Goal: Task Accomplishment & Management: Use online tool/utility

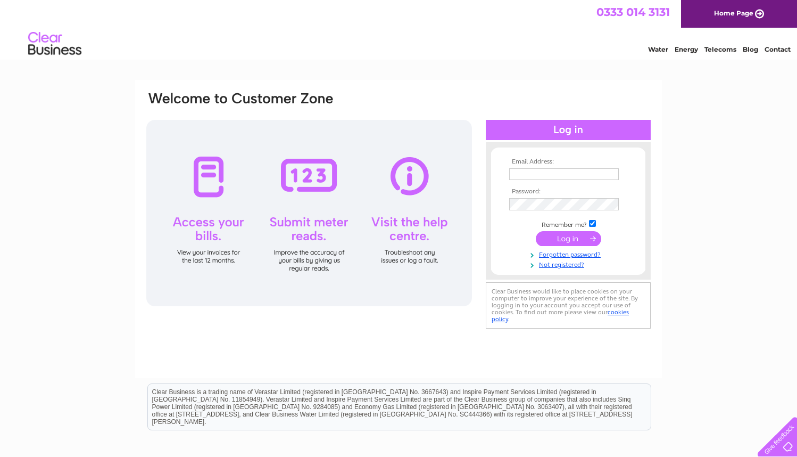
click at [527, 168] on input "text" at bounding box center [564, 174] width 110 height 12
type input "[EMAIL_ADDRESS][DOMAIN_NAME]"
click at [572, 236] on input "submit" at bounding box center [568, 239] width 65 height 15
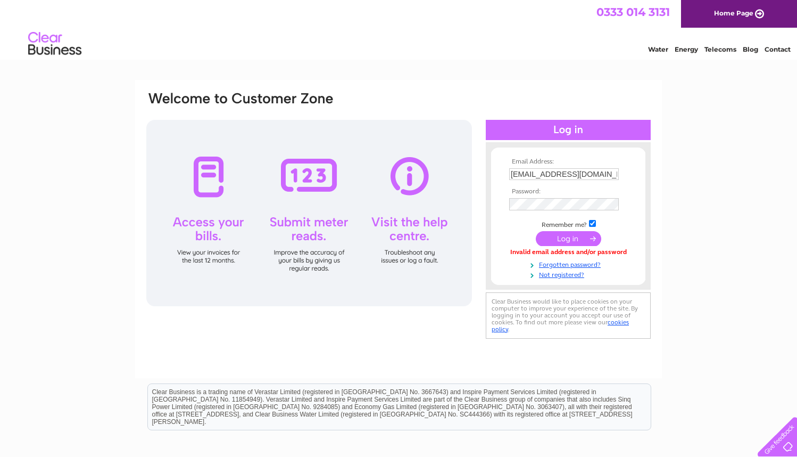
click at [557, 239] on input "submit" at bounding box center [568, 238] width 65 height 15
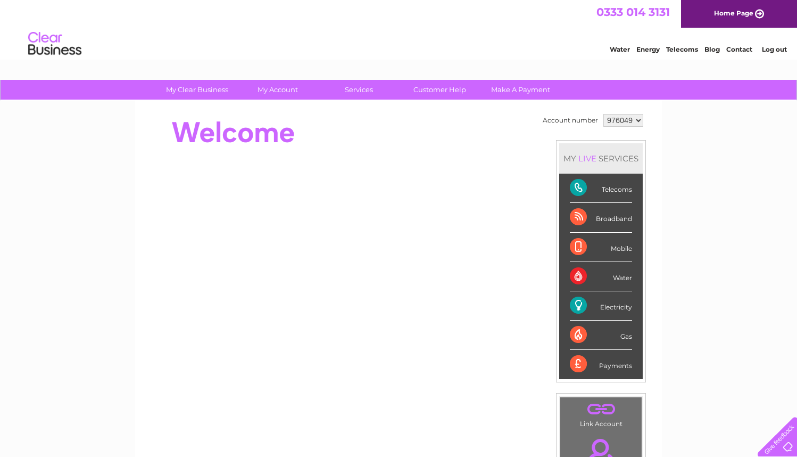
click at [662, 134] on div "My Clear Business Login Details My Details My Preferences Link Account My Accou…" at bounding box center [398, 379] width 797 height 598
click at [649, 53] on link "Energy" at bounding box center [647, 49] width 23 height 8
click at [619, 308] on div "Electricity" at bounding box center [601, 305] width 62 height 29
click at [691, 262] on div "My Clear Business Login Details My Details My Preferences Link Account My Accou…" at bounding box center [398, 379] width 797 height 598
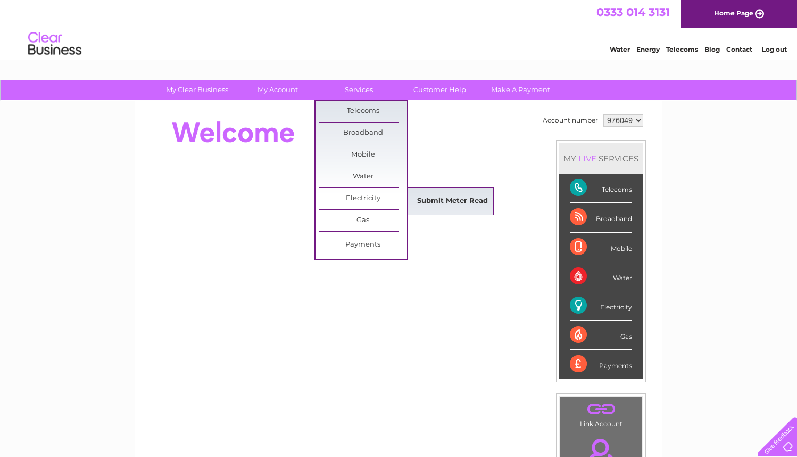
click at [435, 200] on link "Submit Meter Read" at bounding box center [453, 200] width 88 height 21
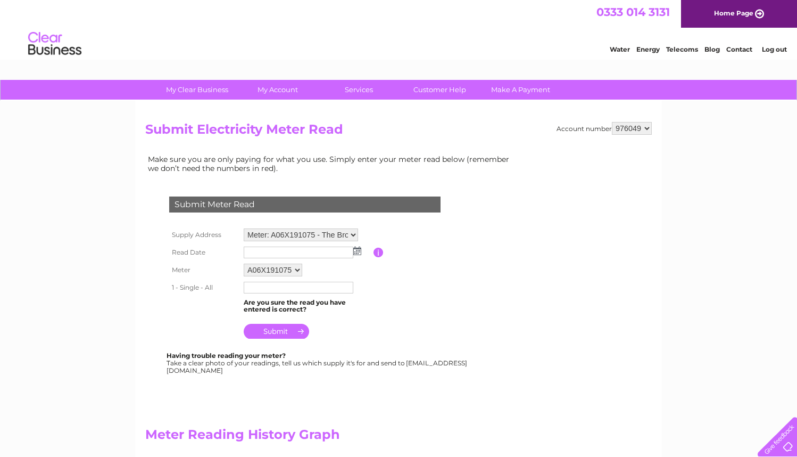
click at [261, 250] on input "text" at bounding box center [299, 252] width 110 height 12
click at [359, 249] on img at bounding box center [357, 250] width 8 height 9
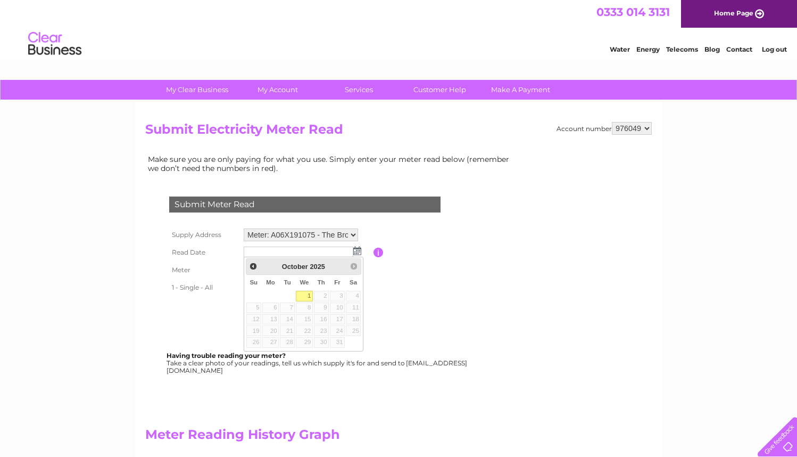
click at [287, 293] on table "Su Mo Tu We Th Fr Sa 1 2 3 4 5 6 7 8 9 10 11 12 13 14 15 16 17 18 19 20 21 22 2…" at bounding box center [304, 312] width 116 height 74
click at [308, 292] on link "1" at bounding box center [304, 296] width 17 height 11
type input "2025/10/01"
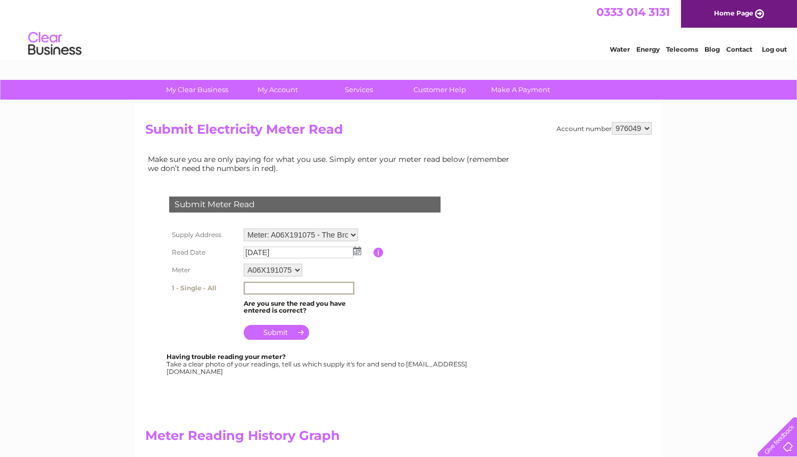
click at [259, 289] on input "text" at bounding box center [299, 287] width 111 height 13
type input "94185"
click at [284, 329] on input "submit" at bounding box center [276, 332] width 65 height 15
